Goal: Transaction & Acquisition: Purchase product/service

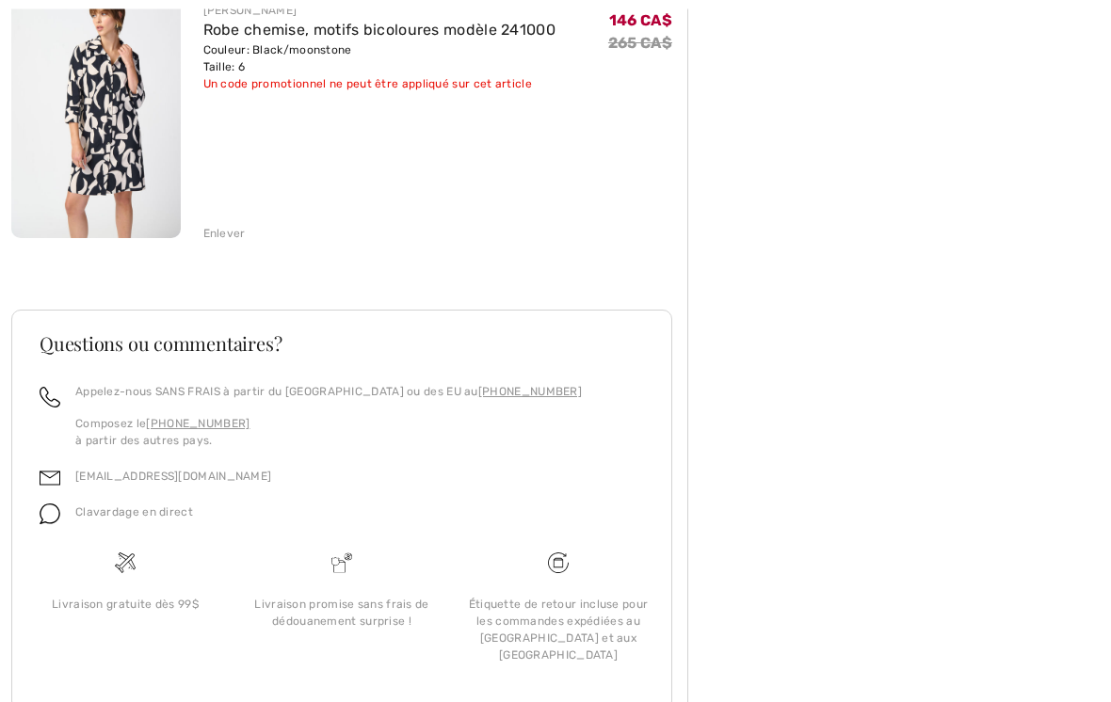
scroll to position [830, 0]
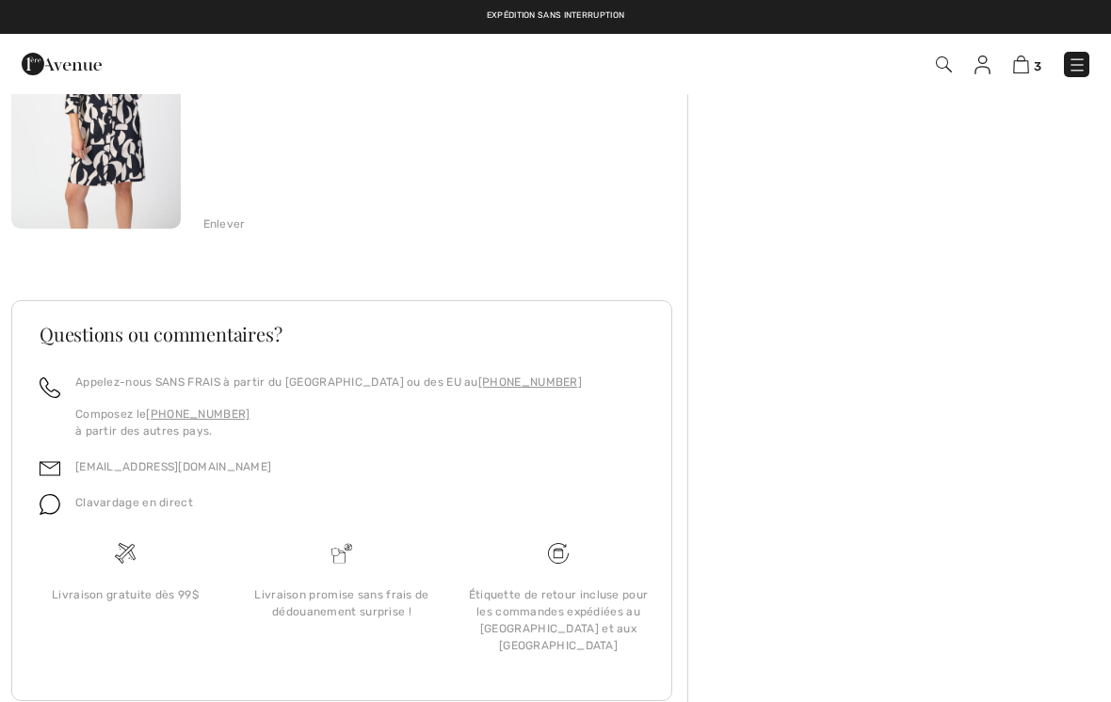
click at [1083, 71] on img at bounding box center [1076, 65] width 19 height 19
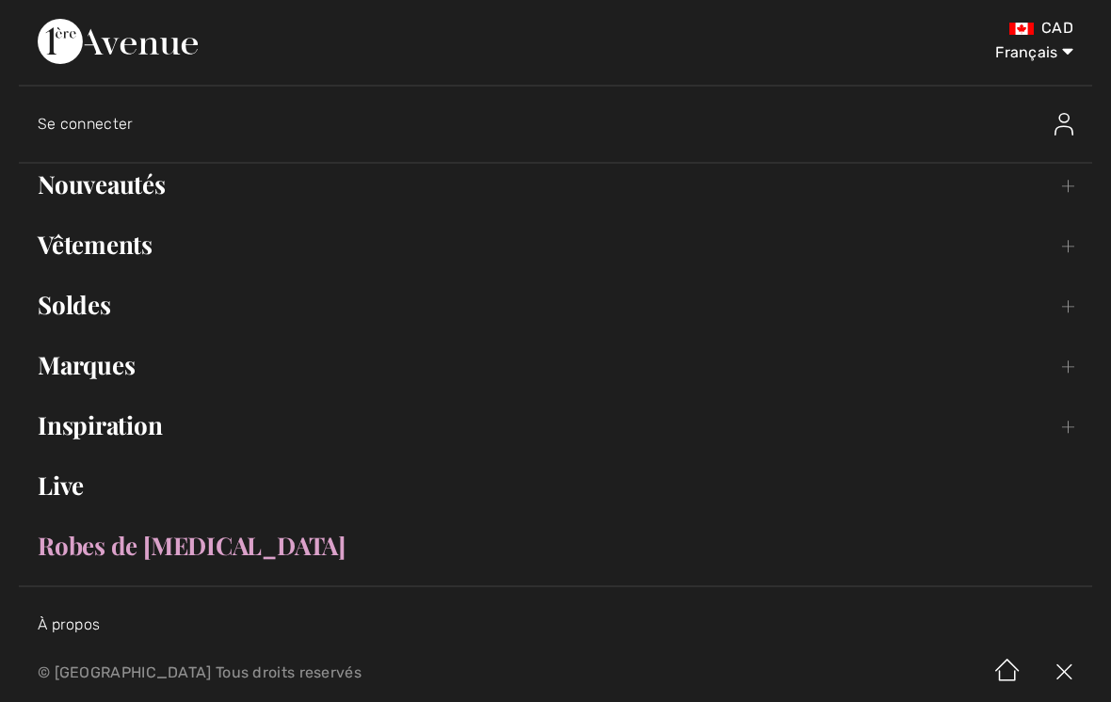
click at [1073, 57] on select "English Français" at bounding box center [1024, 49] width 98 height 56
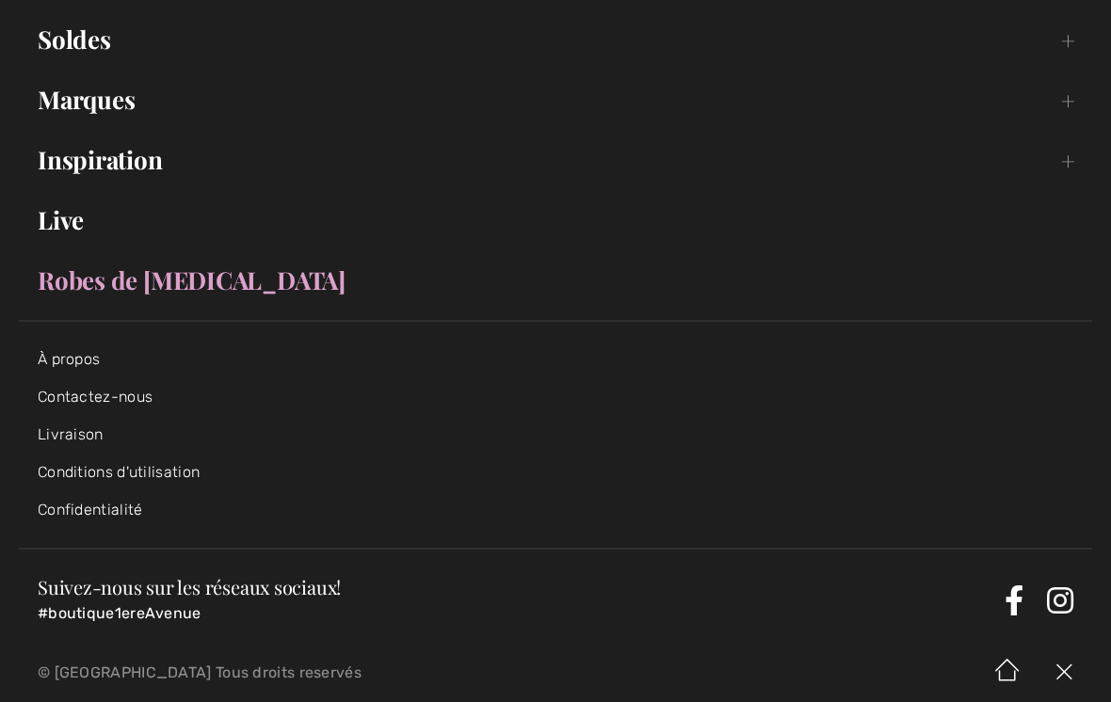
scroll to position [266, 0]
click at [86, 365] on link "À propos" at bounding box center [69, 358] width 62 height 18
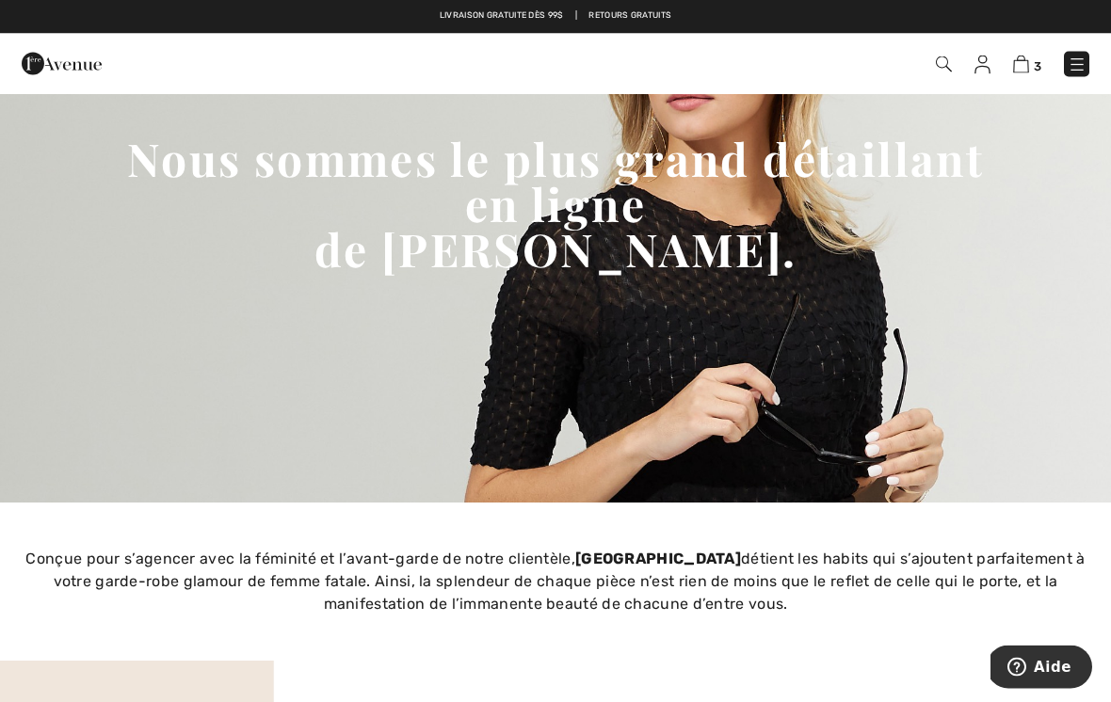
scroll to position [222, 0]
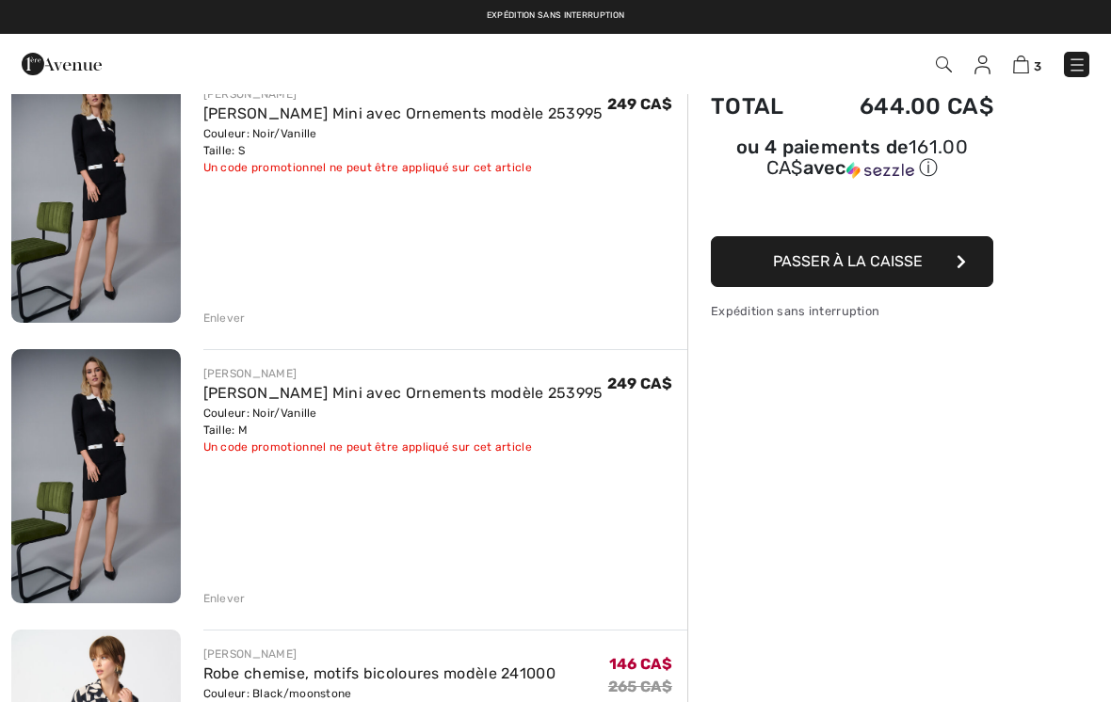
scroll to position [173, 0]
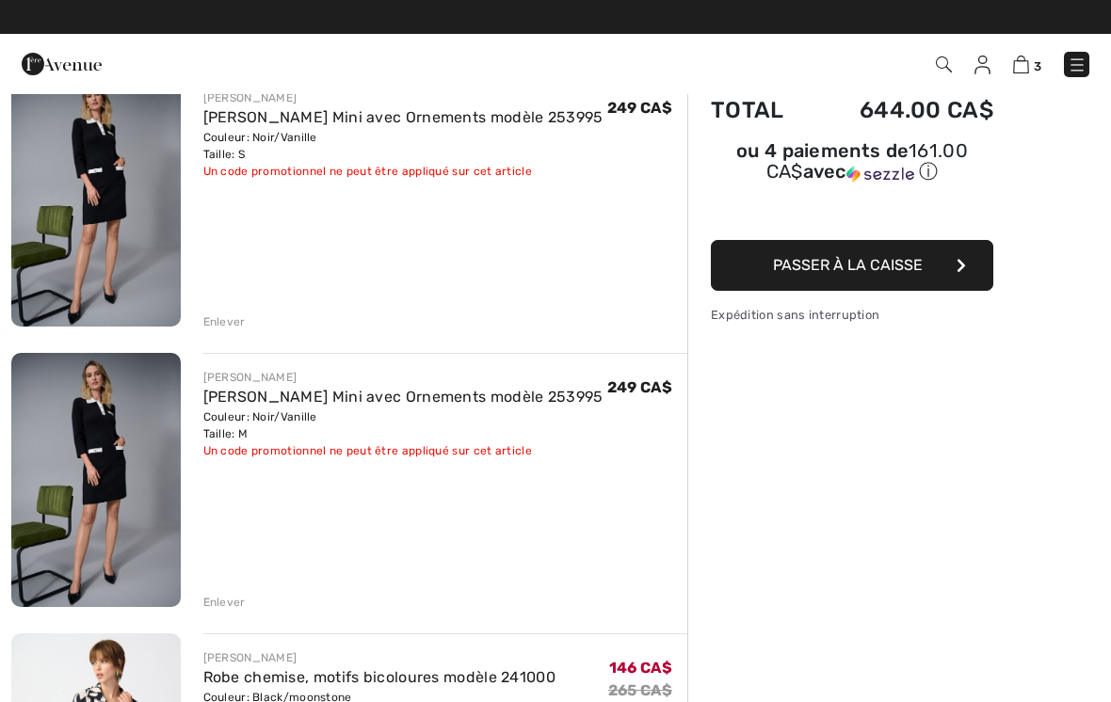
click at [893, 274] on span "Passer à la caisse" at bounding box center [848, 265] width 150 height 18
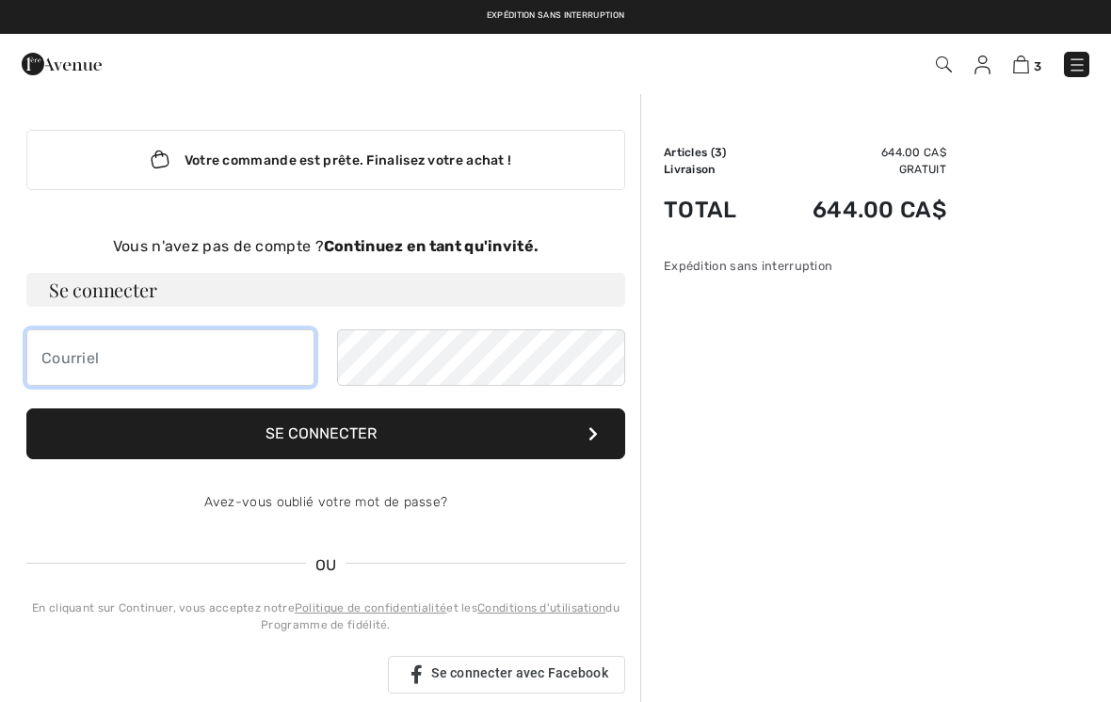
click at [161, 362] on input "email" at bounding box center [170, 357] width 288 height 56
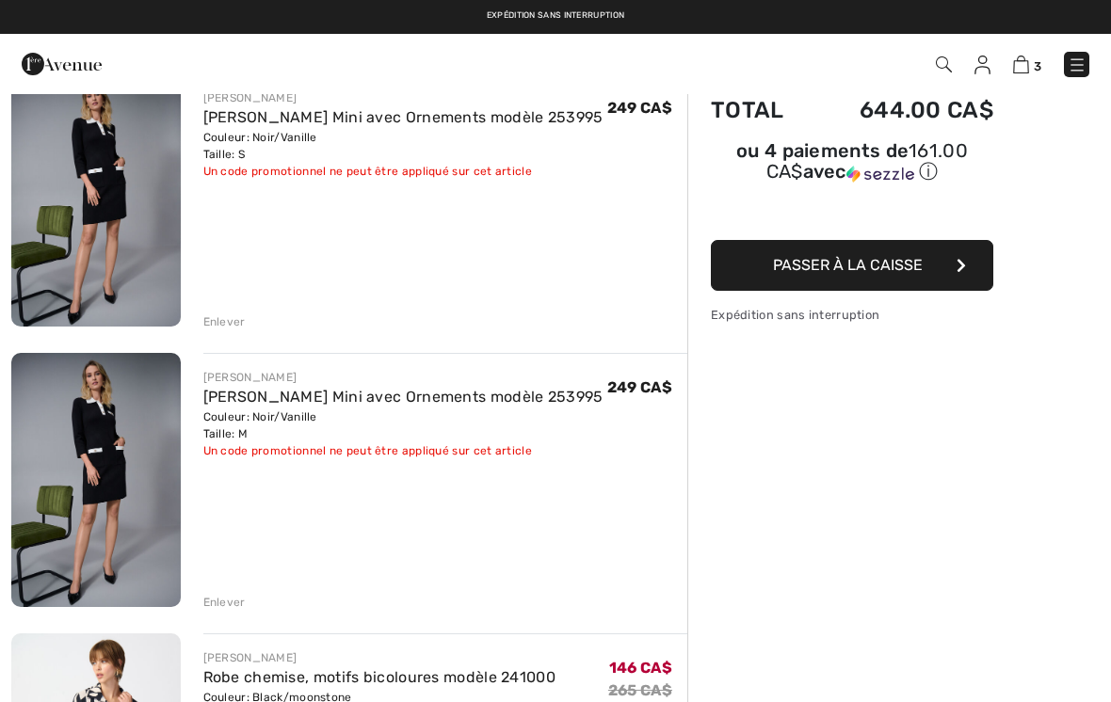
click at [870, 273] on span "Passer à la caisse" at bounding box center [848, 265] width 150 height 18
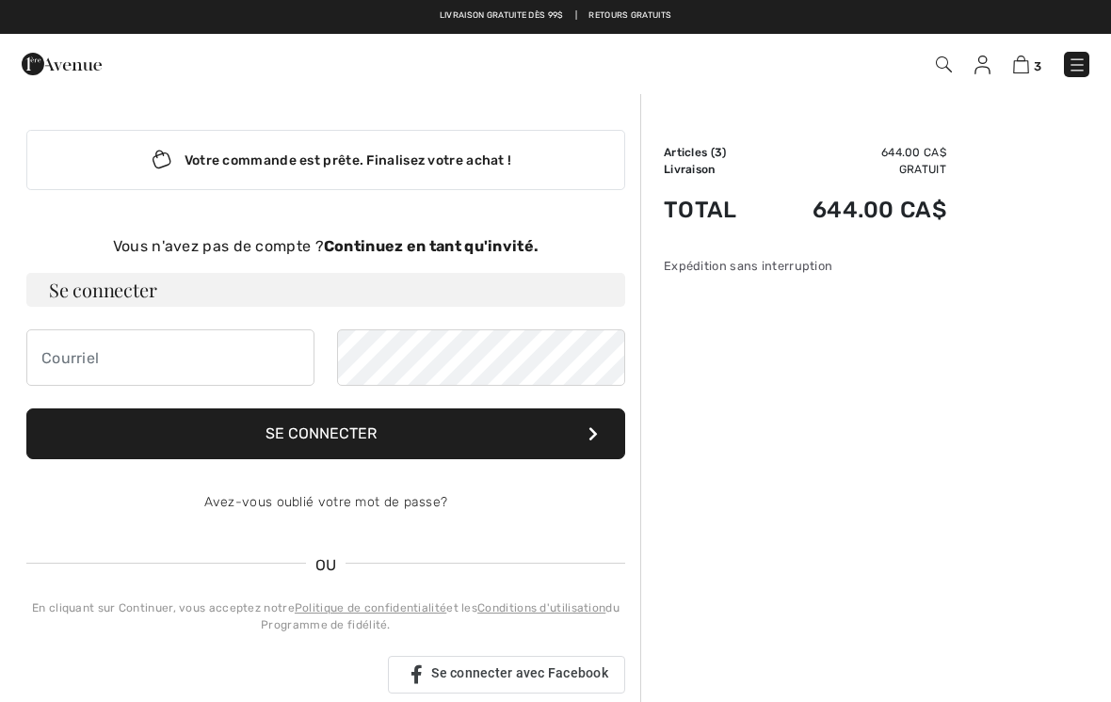
click at [496, 247] on strong "Continuez en tant qu'invité." at bounding box center [431, 246] width 215 height 18
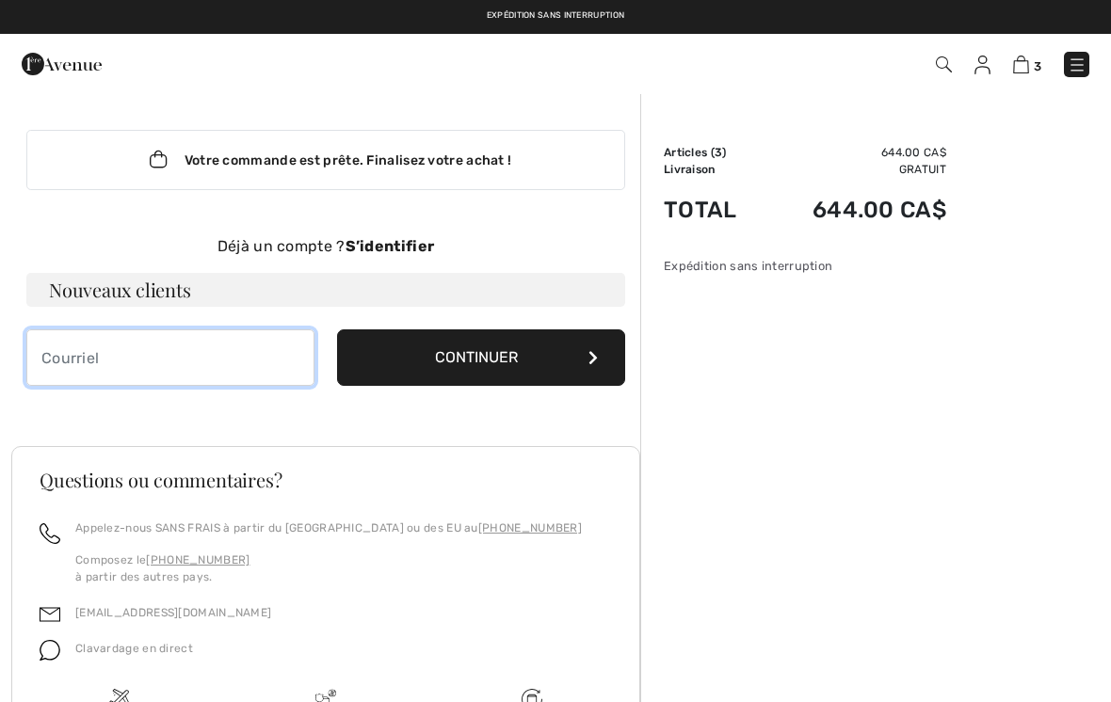
click at [169, 358] on input "email" at bounding box center [170, 357] width 288 height 56
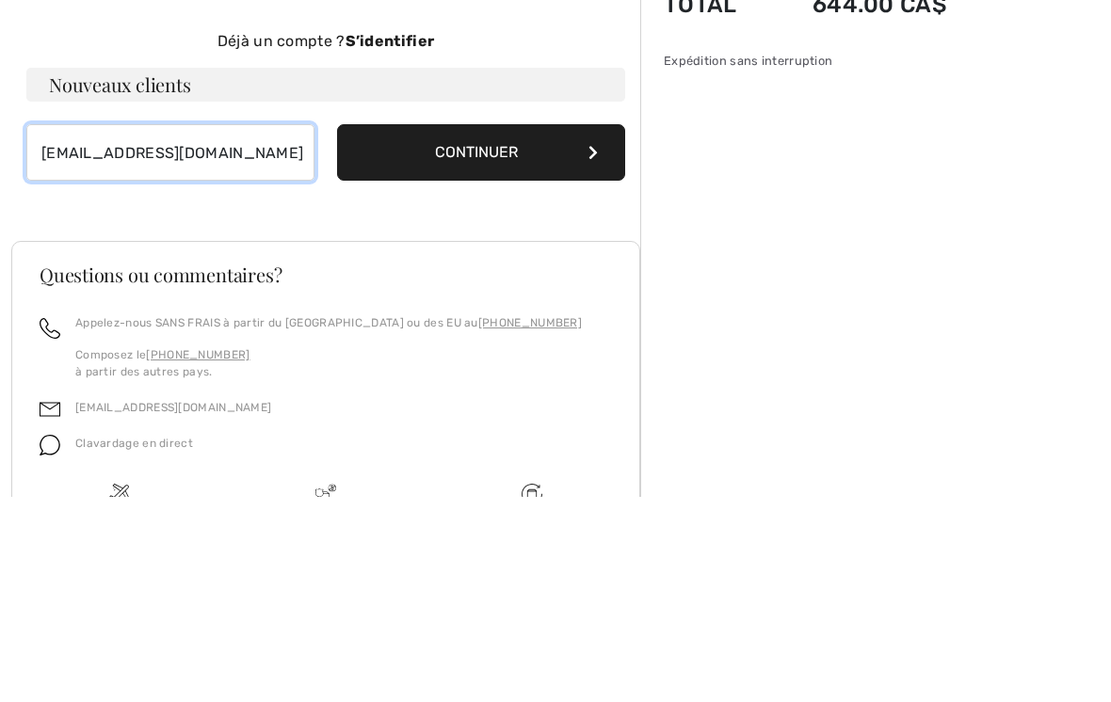
type input "[EMAIL_ADDRESS][DOMAIN_NAME]"
click at [593, 329] on button "Continuer" at bounding box center [481, 357] width 288 height 56
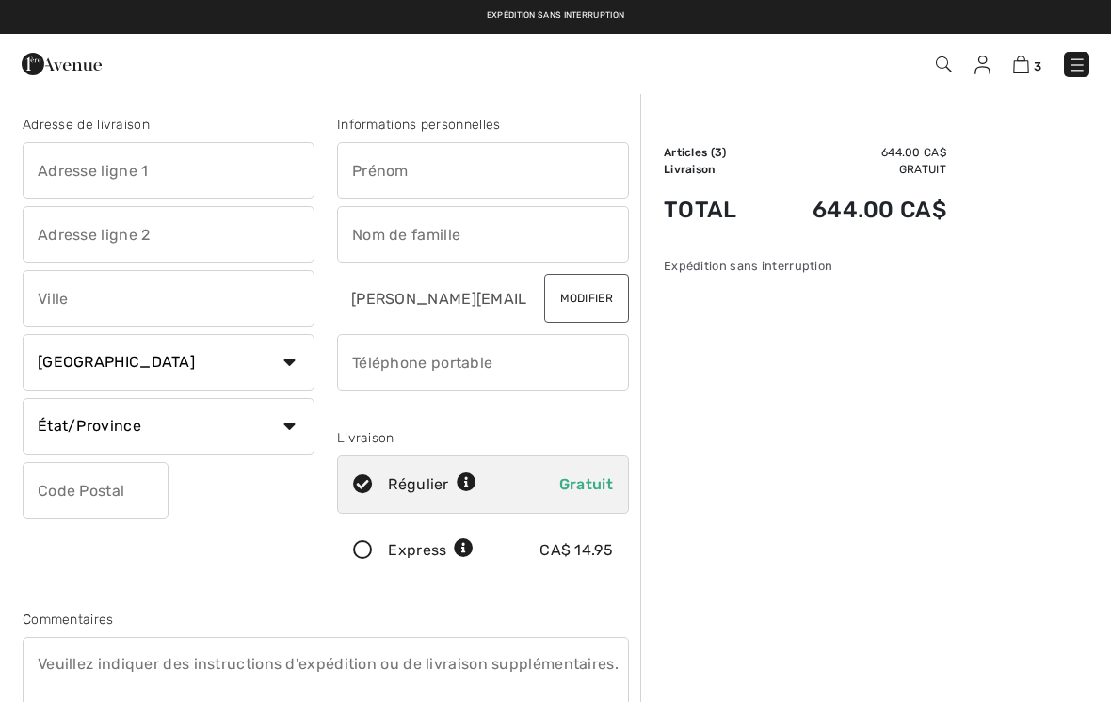
click at [211, 174] on input "text" at bounding box center [169, 170] width 292 height 56
type input "115 Rue De La Falaise"
type input "Beaupré"
select select "QC"
click at [469, 178] on input "text" at bounding box center [483, 170] width 292 height 56
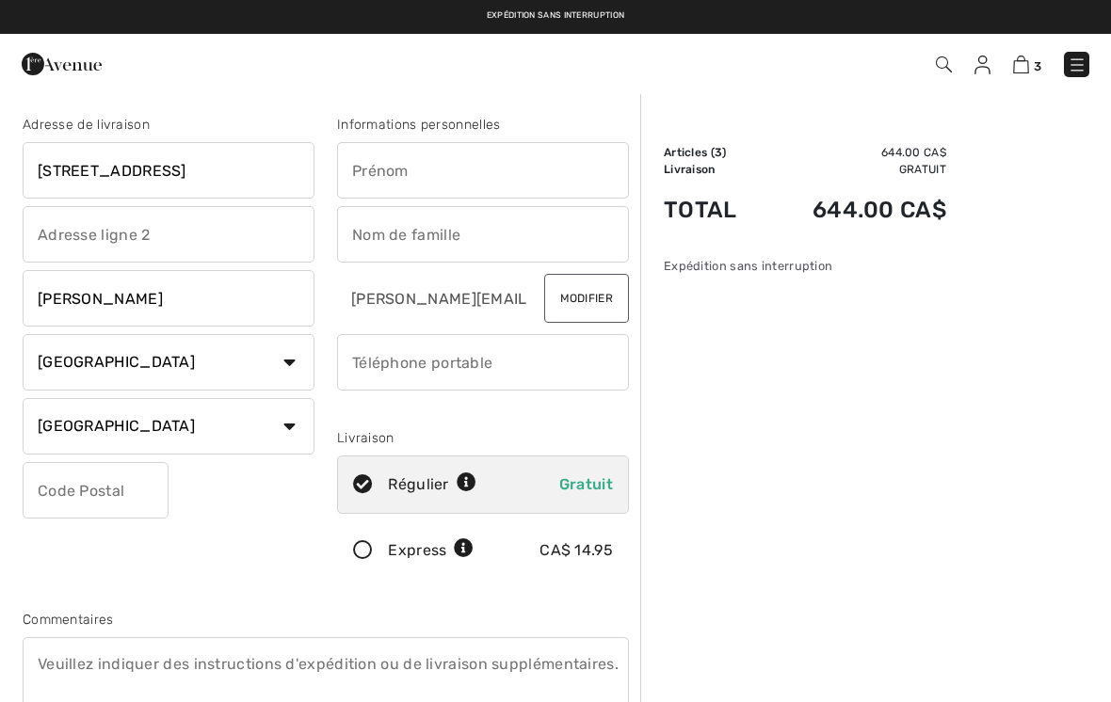
type input "[PERSON_NAME]"
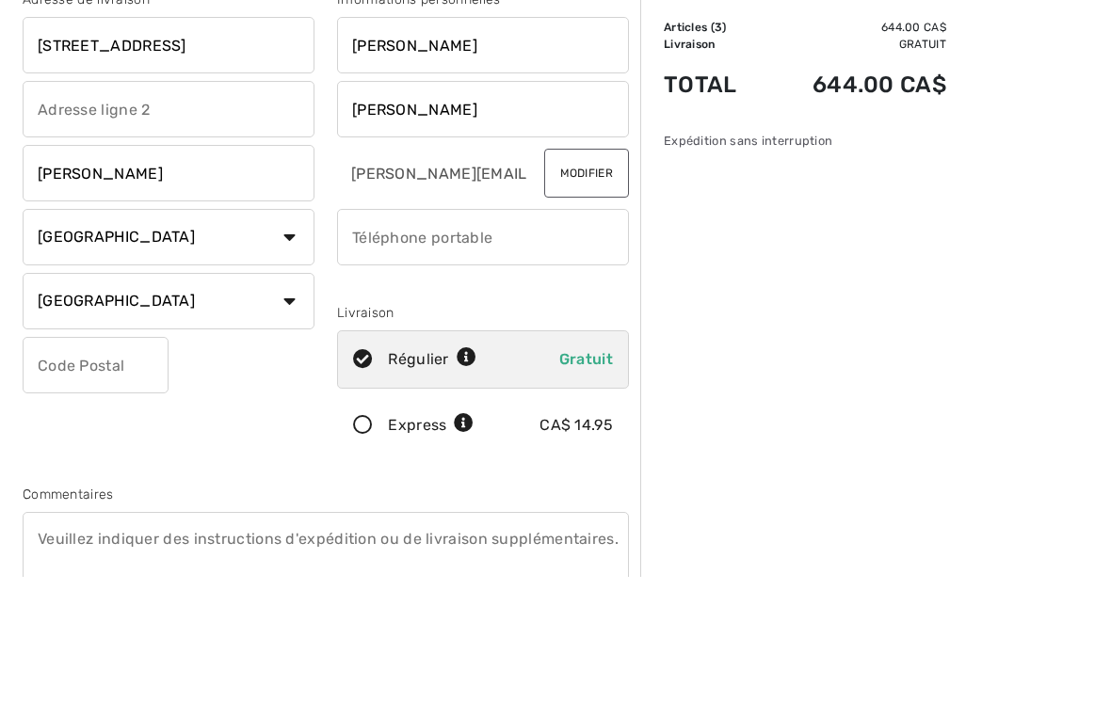
click at [504, 334] on input "phone" at bounding box center [483, 362] width 292 height 56
type input "4188054309"
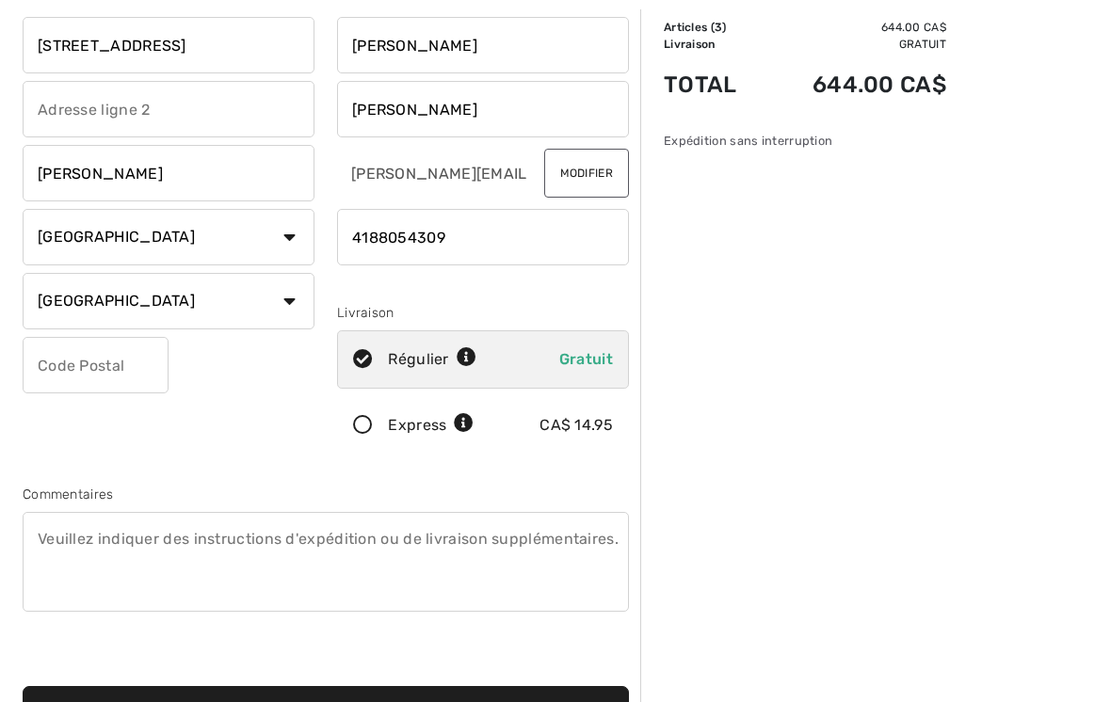
click at [139, 381] on input "text" at bounding box center [96, 365] width 146 height 56
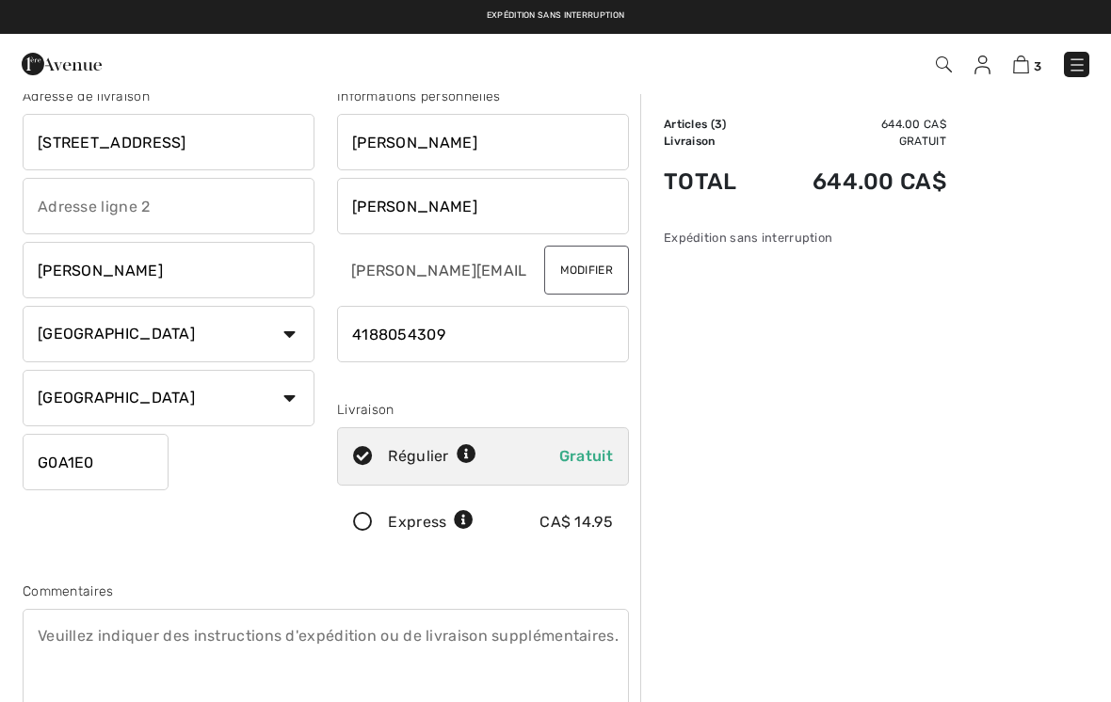
scroll to position [24, 0]
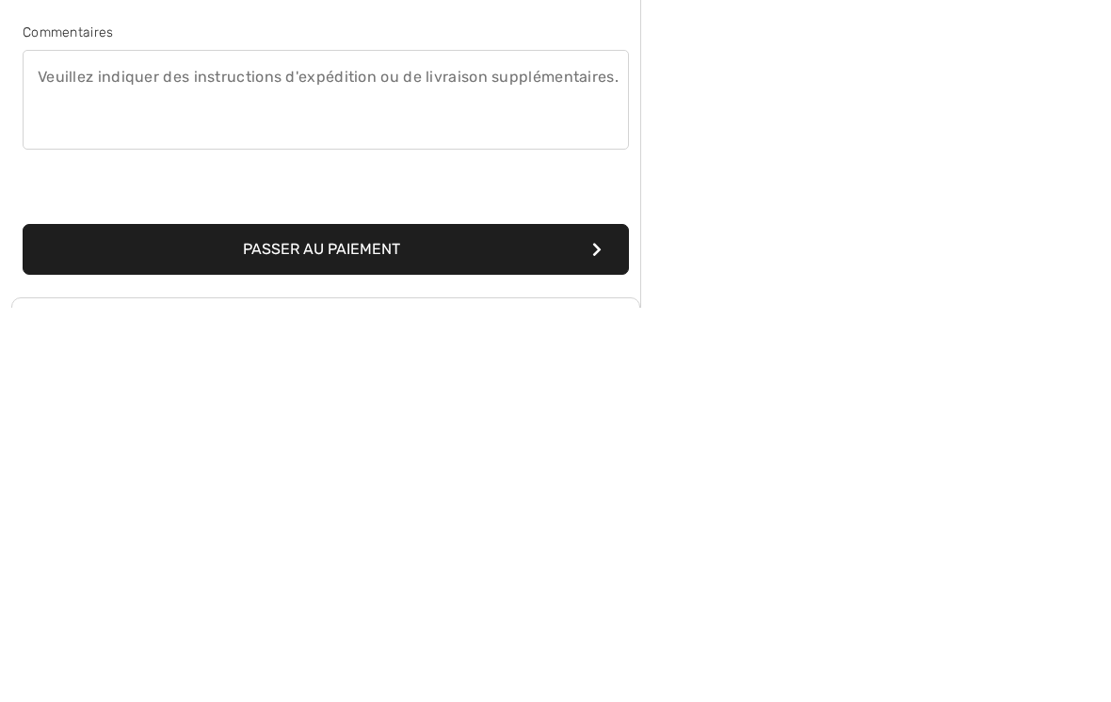
type input "G0A1E0"
click at [440, 619] on button "Passer au paiement" at bounding box center [326, 644] width 606 height 51
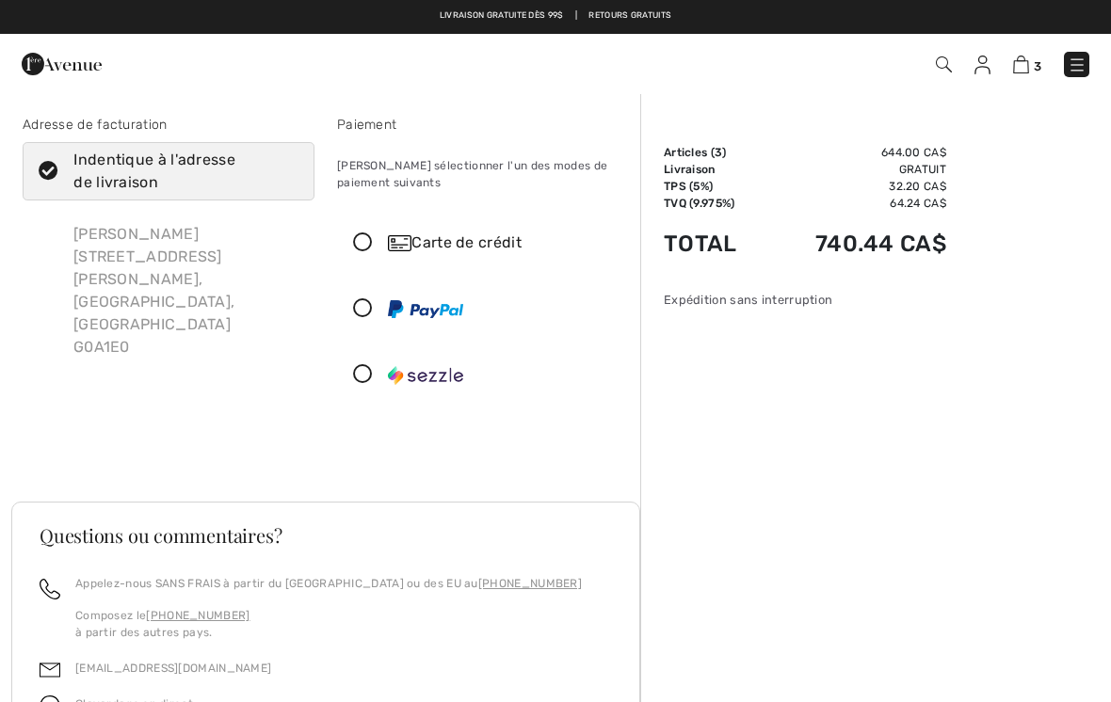
click at [366, 260] on div "Carte de crédit" at bounding box center [483, 243] width 290 height 56
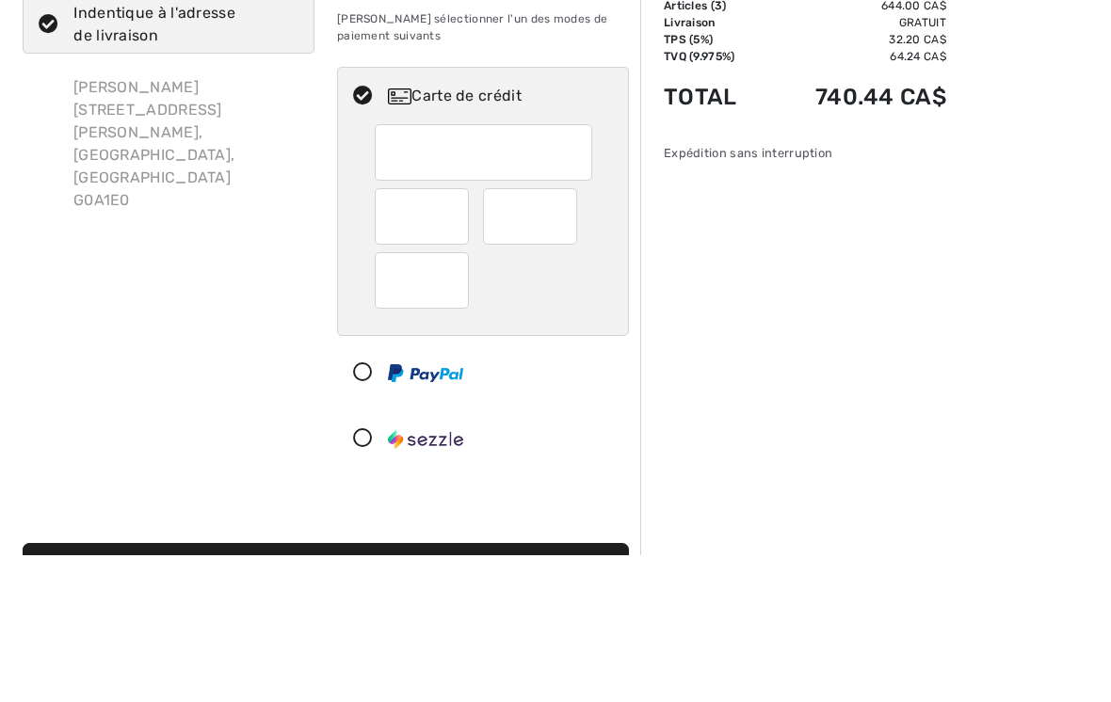
scroll to position [147, 0]
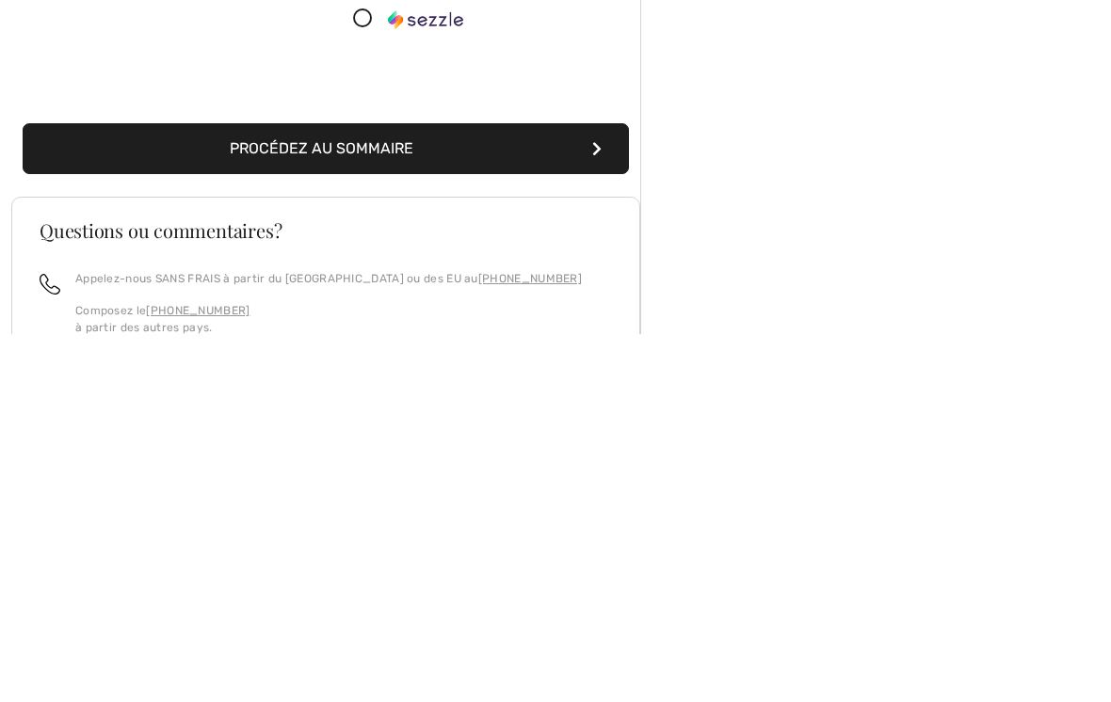
click at [515, 491] on button "Procédez au sommaire" at bounding box center [326, 516] width 606 height 51
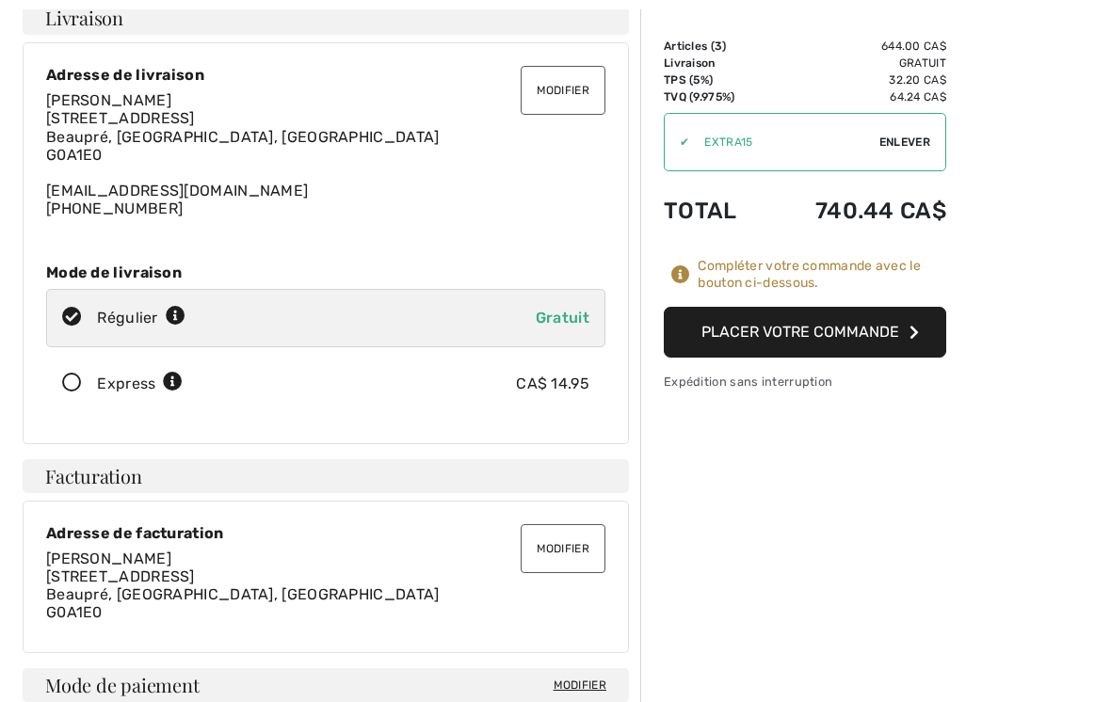
scroll to position [109, 0]
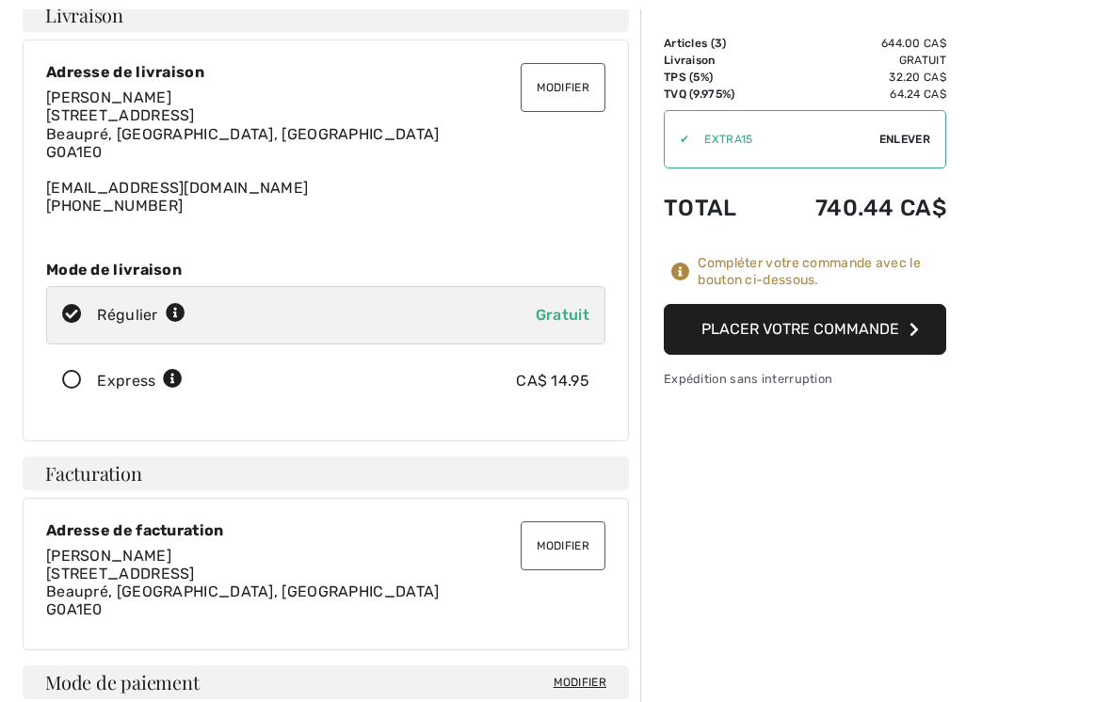
click at [902, 326] on button "Placer votre commande" at bounding box center [804, 329] width 282 height 51
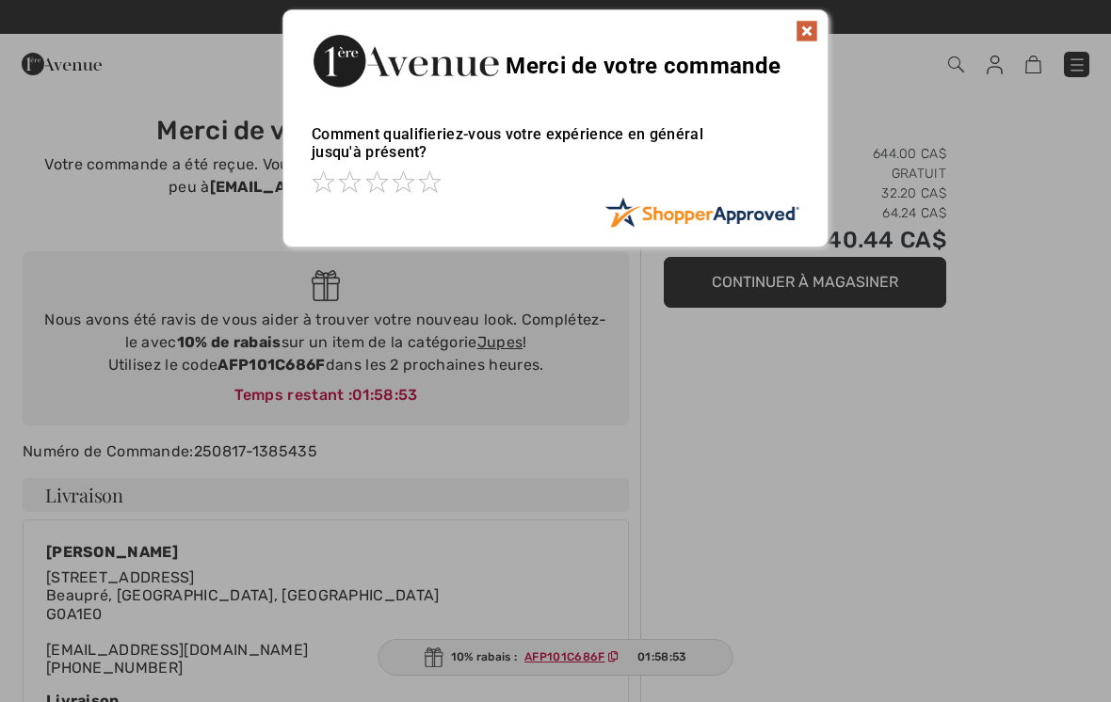
click at [809, 35] on img at bounding box center [806, 31] width 23 height 23
